Goal: Task Accomplishment & Management: Use online tool/utility

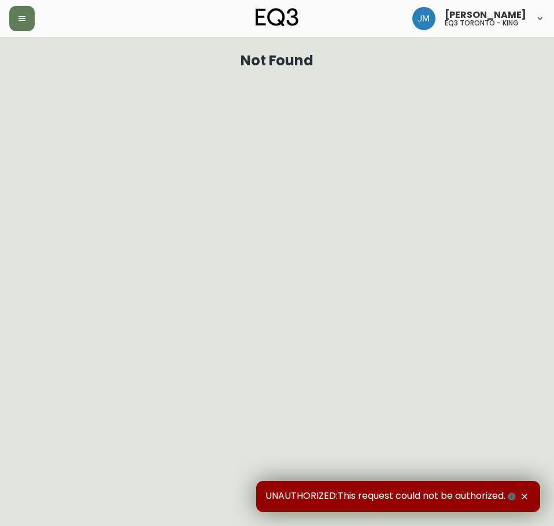
click at [9, 15] on header "[PERSON_NAME] eq3 toronto - king" at bounding box center [277, 18] width 554 height 37
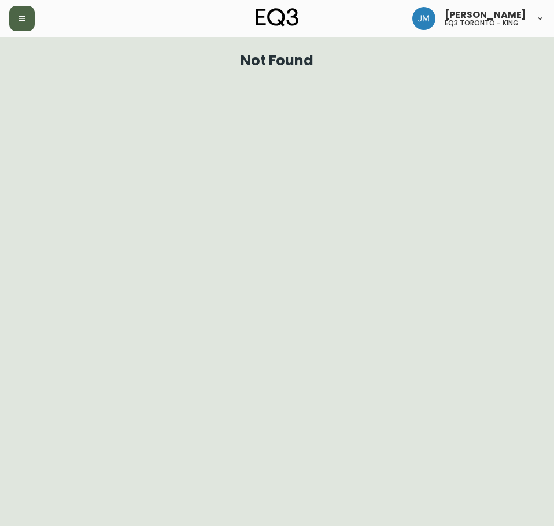
click at [14, 15] on button "button" at bounding box center [21, 18] width 25 height 25
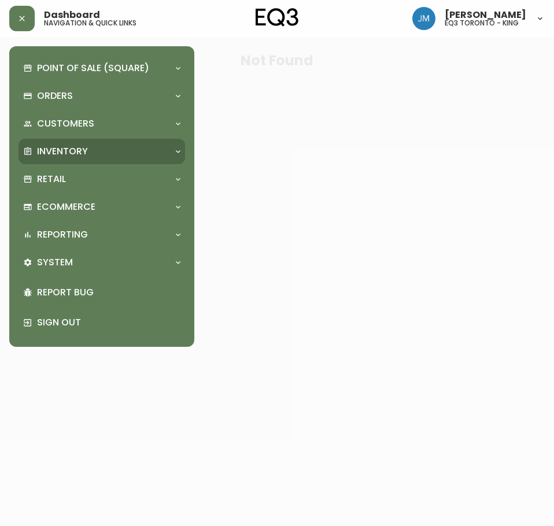
click at [56, 145] on p "Inventory" at bounding box center [62, 151] width 51 height 13
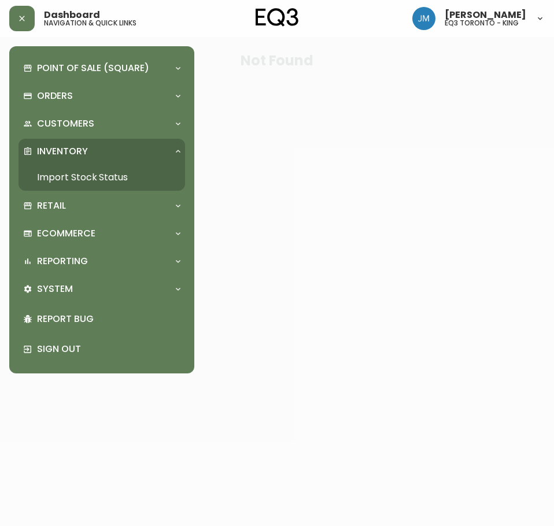
click at [112, 170] on link "Import Stock Status" at bounding box center [102, 177] width 167 height 27
